Goal: Task Accomplishment & Management: Manage account settings

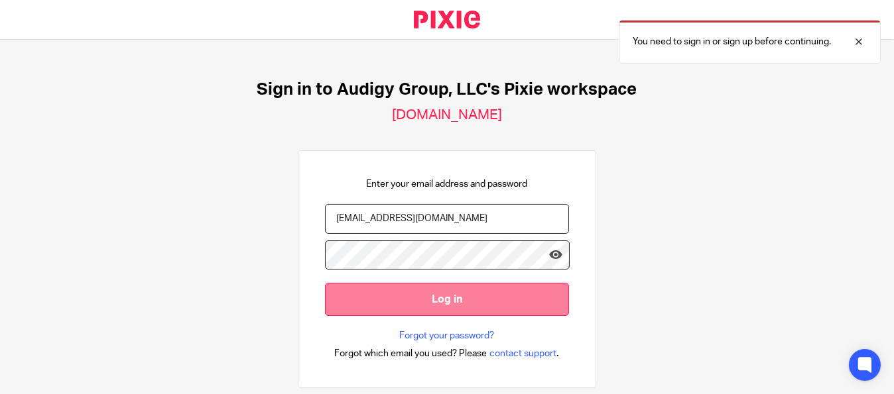
click at [457, 304] on input "Log in" at bounding box center [447, 299] width 244 height 32
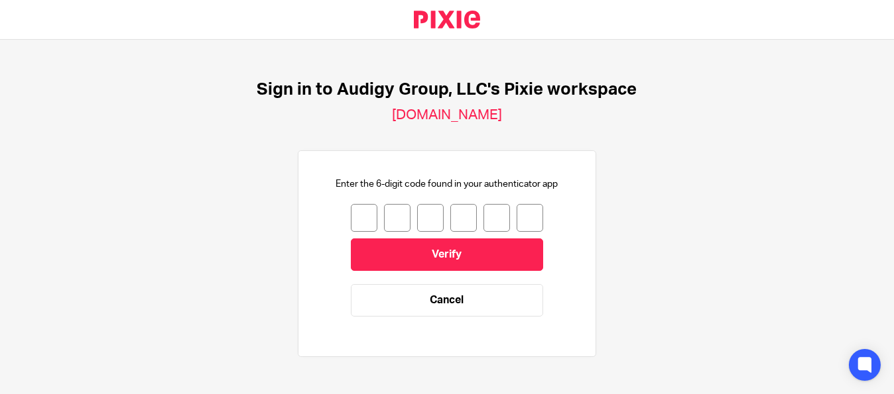
click at [351, 213] on input "number" at bounding box center [364, 218] width 27 height 28
type input "2"
type input "9"
type input "4"
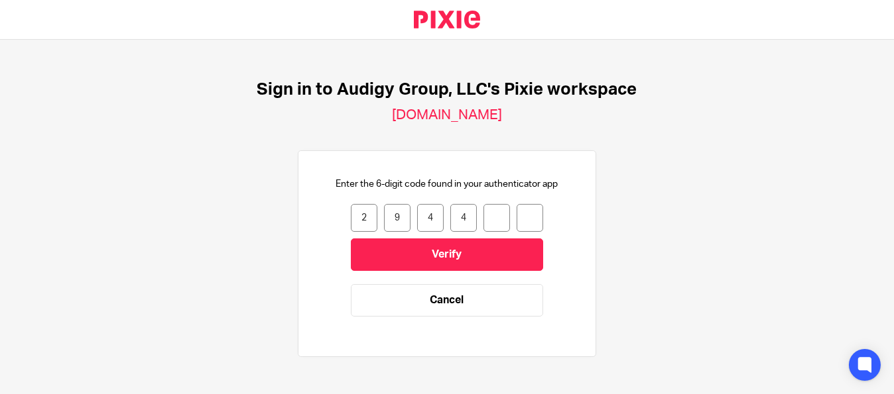
type input "9"
type input "1"
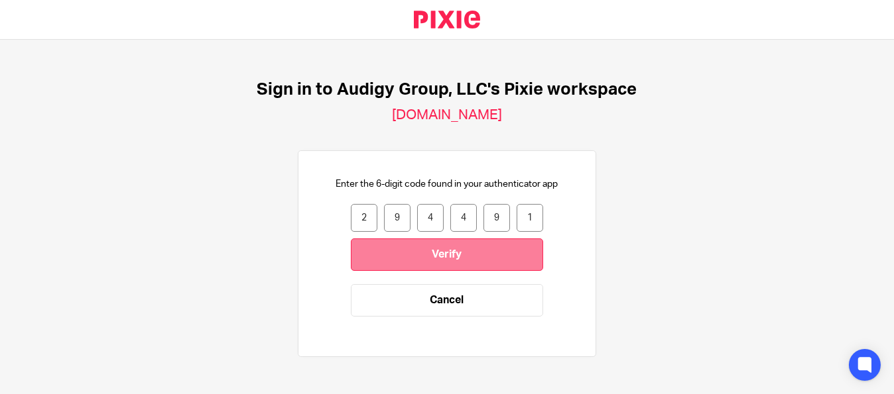
click at [450, 245] on input "Verify" at bounding box center [447, 255] width 192 height 32
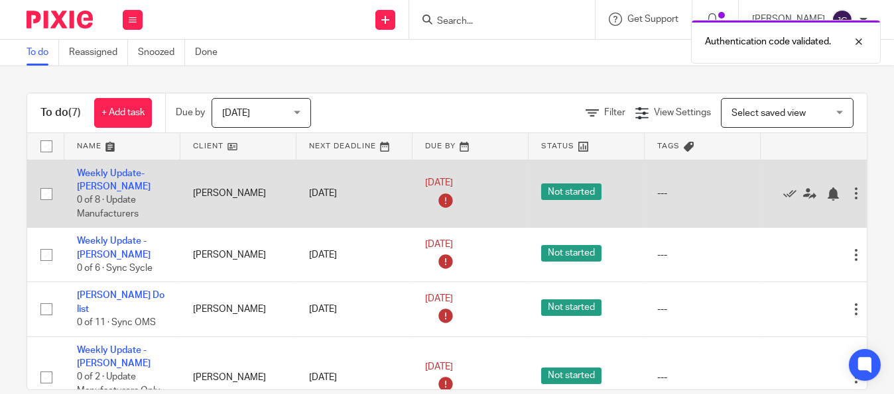
click at [780, 194] on div at bounding box center [811, 193] width 76 height 13
click at [792, 190] on icon at bounding box center [789, 194] width 13 height 13
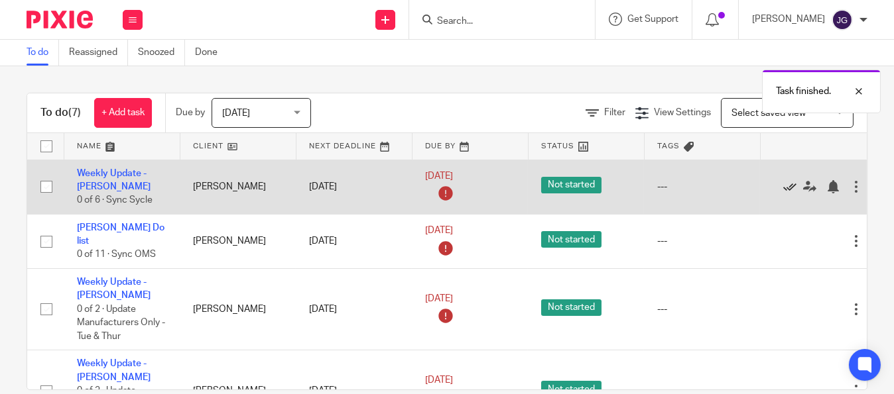
click at [783, 187] on icon at bounding box center [789, 186] width 13 height 13
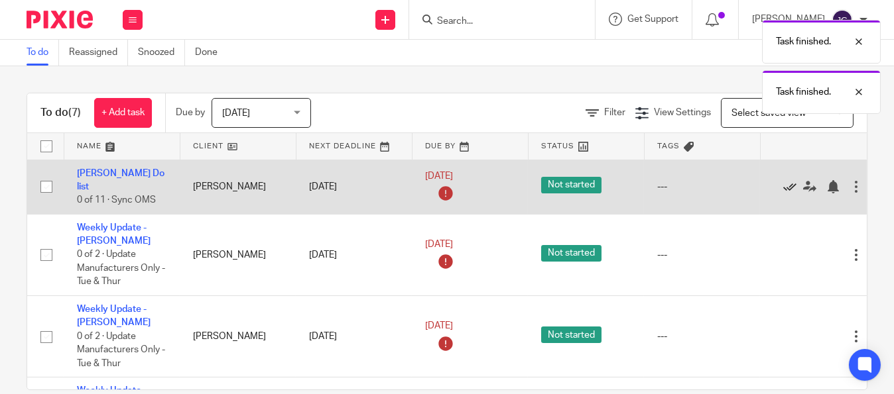
click at [784, 187] on icon at bounding box center [789, 186] width 13 height 13
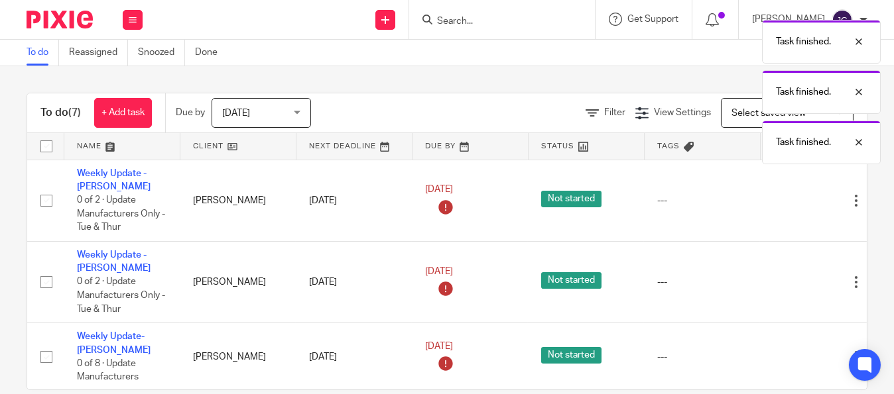
click at [784, 187] on div "Edit task Delete" at bounding box center [818, 200] width 90 height 33
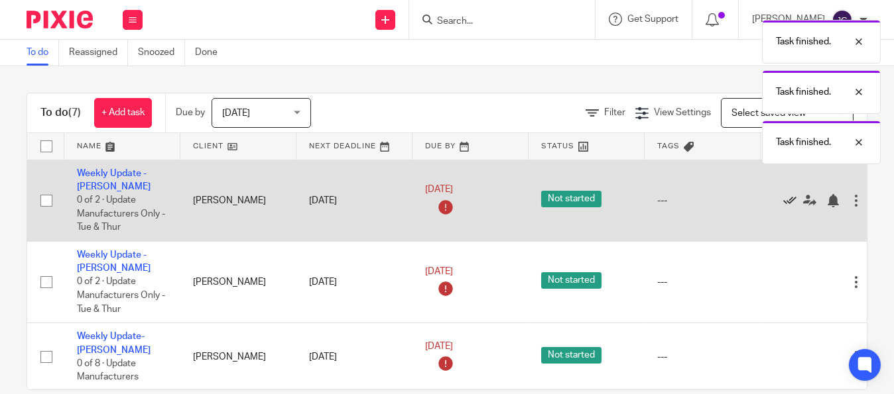
click at [790, 197] on icon at bounding box center [789, 200] width 13 height 13
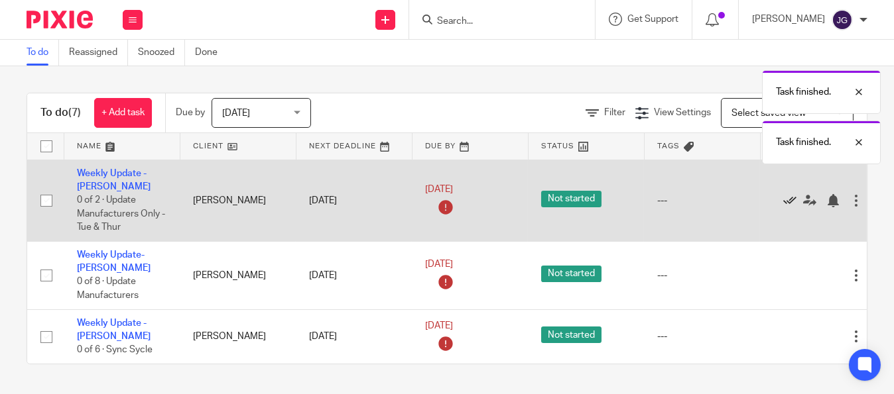
click at [794, 196] on icon at bounding box center [789, 200] width 13 height 13
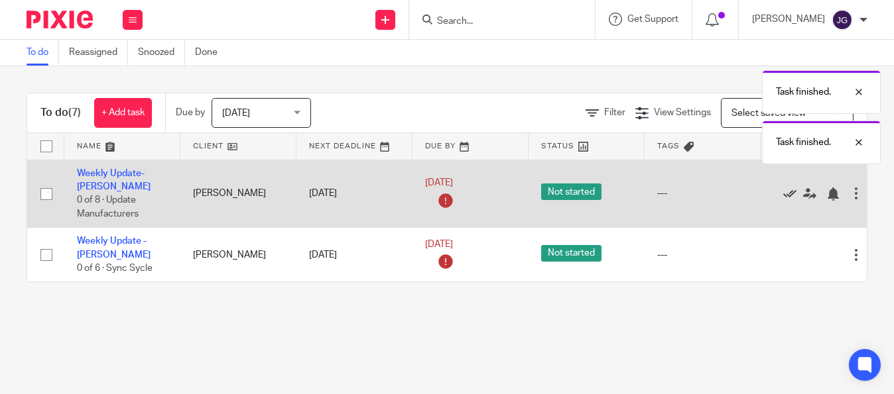
click at [787, 199] on icon at bounding box center [789, 194] width 13 height 13
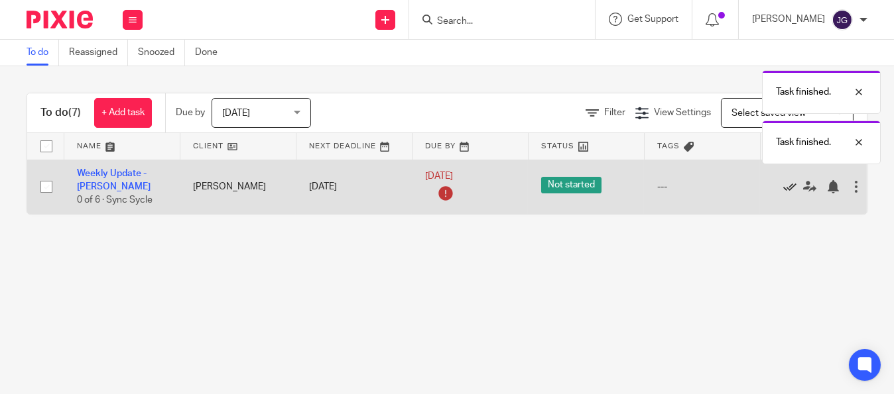
click at [789, 188] on icon at bounding box center [789, 186] width 13 height 13
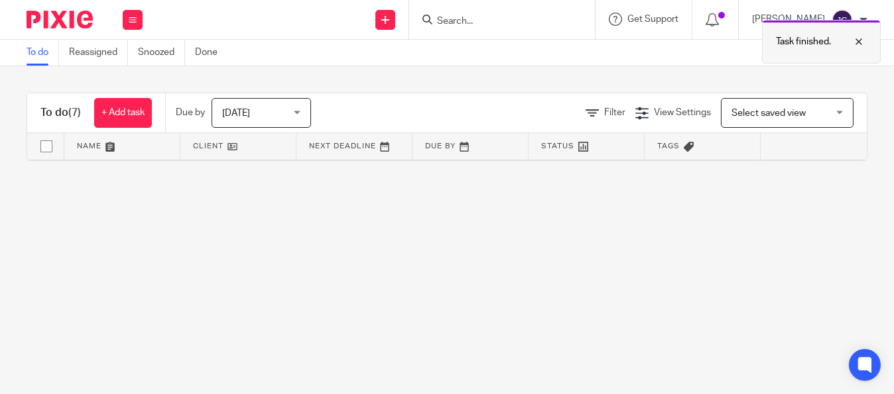
click at [867, 37] on div "Task finished." at bounding box center [821, 42] width 119 height 44
click at [65, 115] on h1 "To do (7)" at bounding box center [60, 113] width 40 height 14
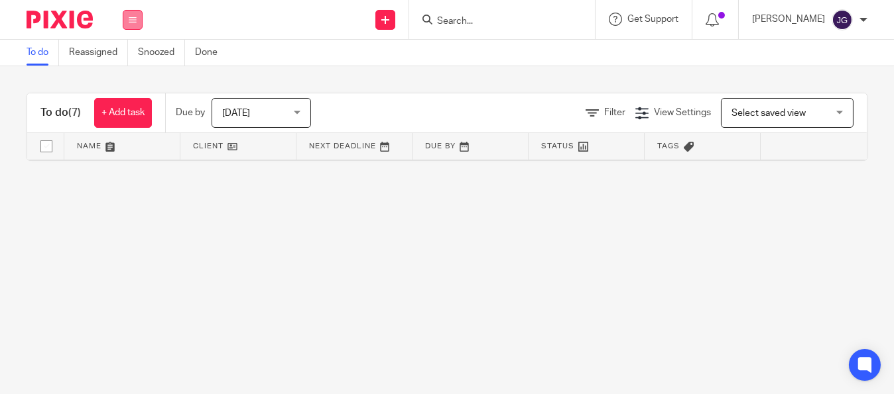
click at [135, 22] on icon at bounding box center [133, 20] width 8 height 8
click at [127, 55] on li "Work" at bounding box center [132, 61] width 35 height 19
click at [121, 118] on link "Team" at bounding box center [126, 119] width 22 height 9
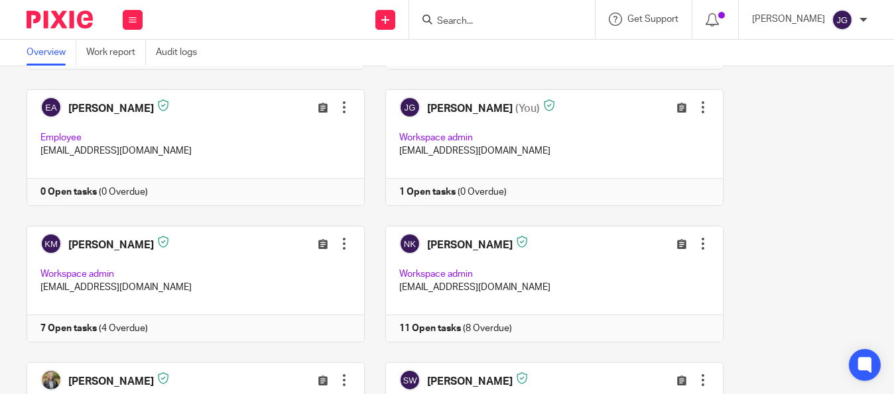
scroll to position [256, 0]
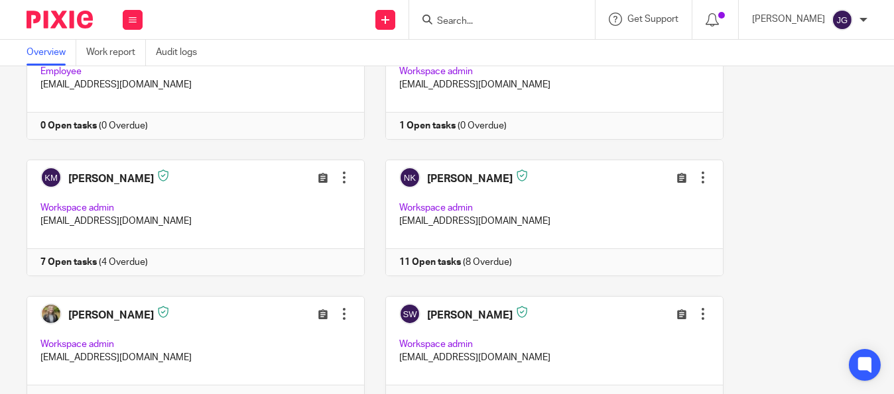
click at [858, 23] on div "Joan Gerrard" at bounding box center [809, 19] width 115 height 21
click at [810, 91] on span "Logout" at bounding box center [806, 92] width 30 height 9
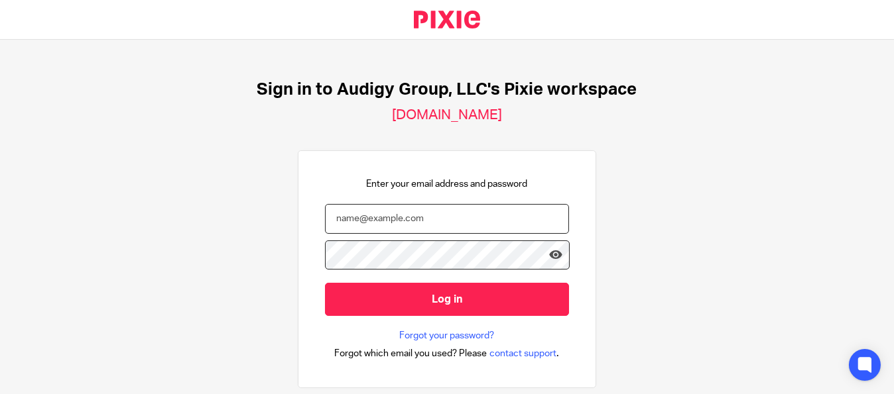
type input "[EMAIL_ADDRESS][DOMAIN_NAME]"
